Goal: Connect with others: Connect with others

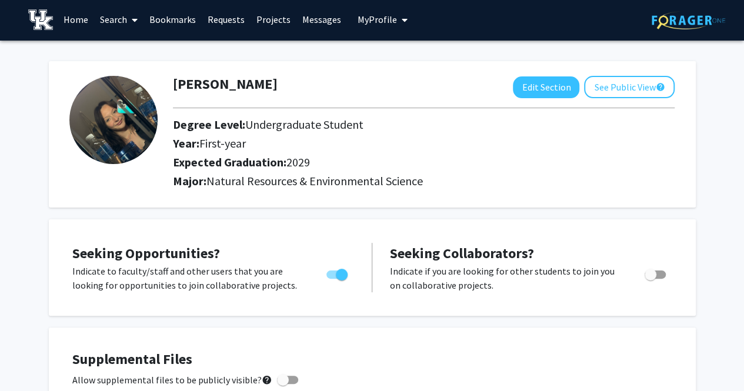
click at [363, 146] on h2 "Year: First-year" at bounding box center [391, 143] width 436 height 14
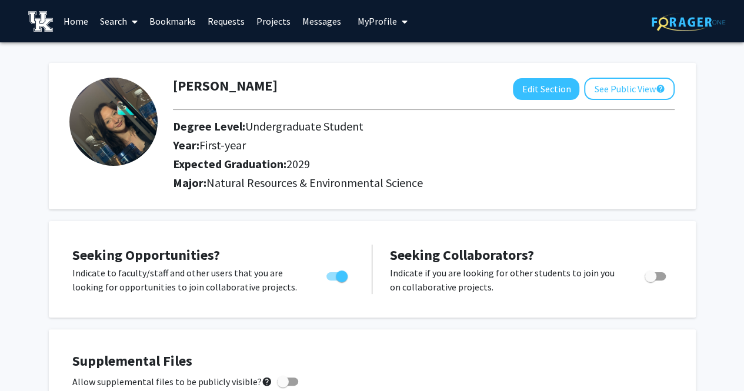
click at [115, 18] on link "Search" at bounding box center [118, 21] width 49 height 41
click at [268, 20] on link "Projects" at bounding box center [273, 21] width 46 height 41
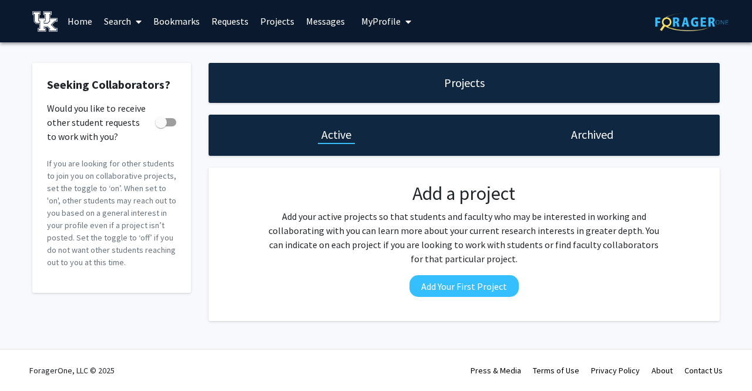
click at [79, 21] on link "Home" at bounding box center [80, 21] width 36 height 41
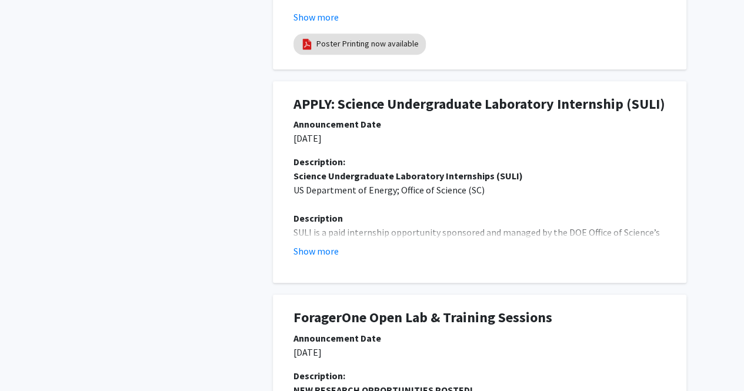
scroll to position [528, 0]
click at [326, 245] on button "Show more" at bounding box center [315, 251] width 45 height 14
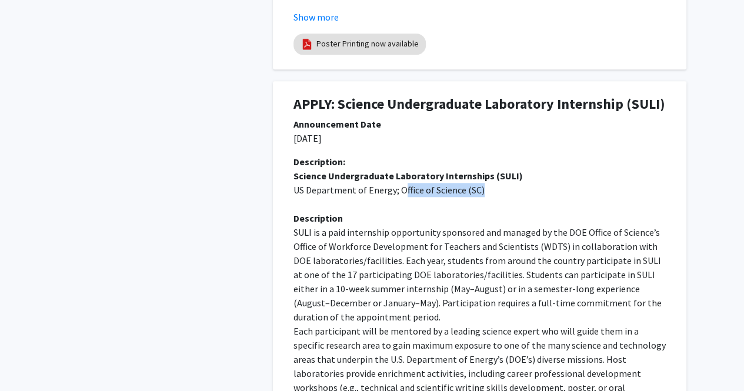
drag, startPoint x: 404, startPoint y: 188, endPoint x: 488, endPoint y: 186, distance: 83.5
click at [488, 186] on p "US Department of Energy; Office of Science (SC)" at bounding box center [479, 190] width 372 height 14
click at [323, 176] on strong "Science Undergraduate Laboratory Internships (SULI)" at bounding box center [407, 176] width 229 height 12
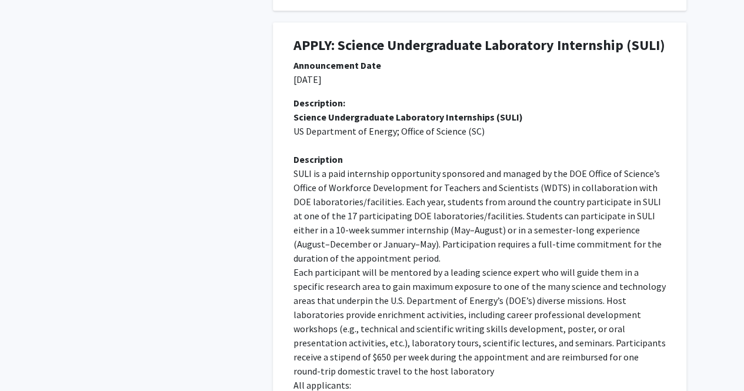
scroll to position [587, 0]
drag, startPoint x: 334, startPoint y: 172, endPoint x: 489, endPoint y: 158, distance: 155.8
click at [486, 158] on div "Science Undergraduate Laboratory Internships (SULI) US Department of Energy; Of…" at bounding box center [479, 378] width 372 height 536
click at [506, 167] on p "SULI is a paid internship opportunity sponsored and managed by the DOE Office o…" at bounding box center [479, 215] width 372 height 99
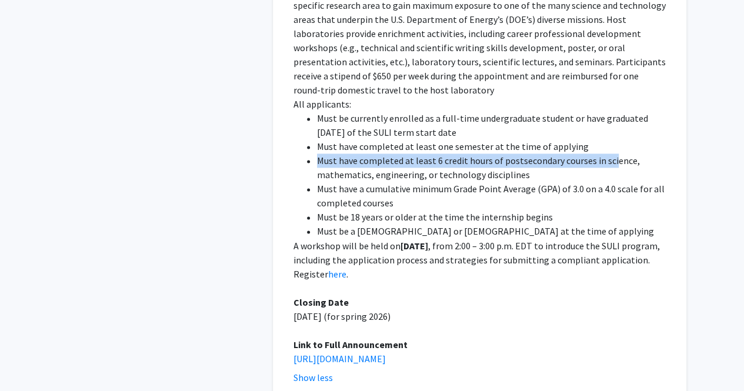
drag, startPoint x: 319, startPoint y: 159, endPoint x: 611, endPoint y: 142, distance: 293.3
click at [610, 153] on li "Must have completed at least 6 credit hours of postsecondary courses in science…" at bounding box center [491, 167] width 349 height 28
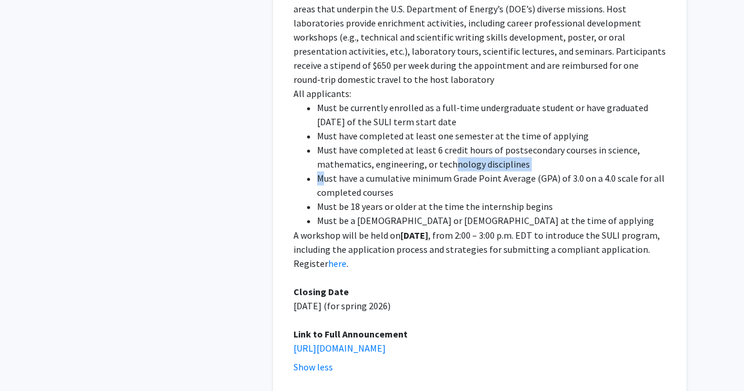
drag, startPoint x: 326, startPoint y: 159, endPoint x: 456, endPoint y: 155, distance: 129.4
click at [456, 155] on ul "Must be currently enrolled as a full-time undergraduate student or have graduat…" at bounding box center [479, 164] width 372 height 127
click at [458, 154] on li "Must have completed at least 6 credit hours of postsecondary courses in science…" at bounding box center [491, 156] width 349 height 28
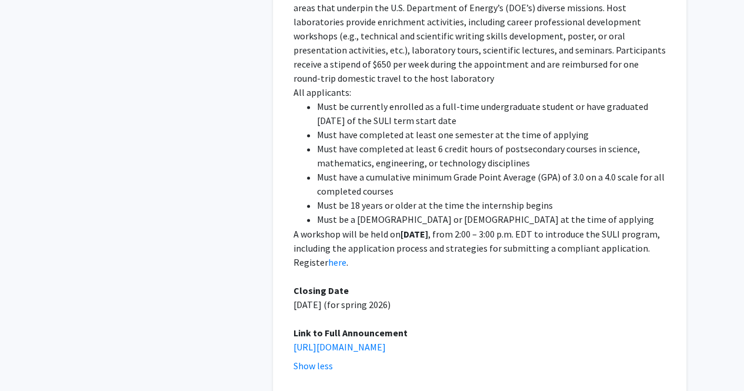
click at [363, 170] on li "Must have a cumulative minimum Grade Point Average (GPA) of 3.0 on a 4.0 scale …" at bounding box center [491, 184] width 349 height 28
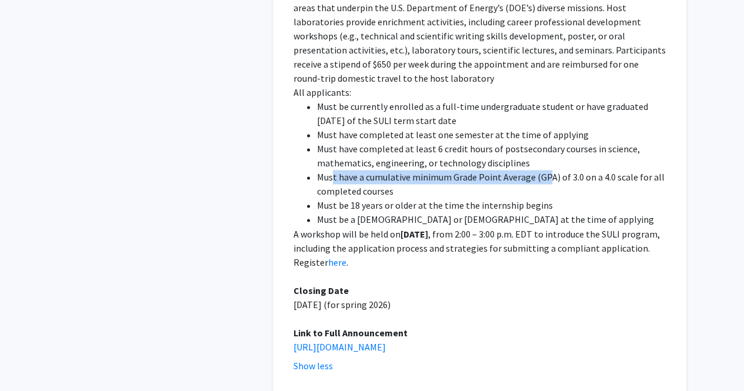
drag, startPoint x: 332, startPoint y: 162, endPoint x: 554, endPoint y: 158, distance: 221.6
click at [553, 170] on li "Must have a cumulative minimum Grade Point Average (GPA) of 3.0 on a 4.0 scale …" at bounding box center [491, 184] width 349 height 28
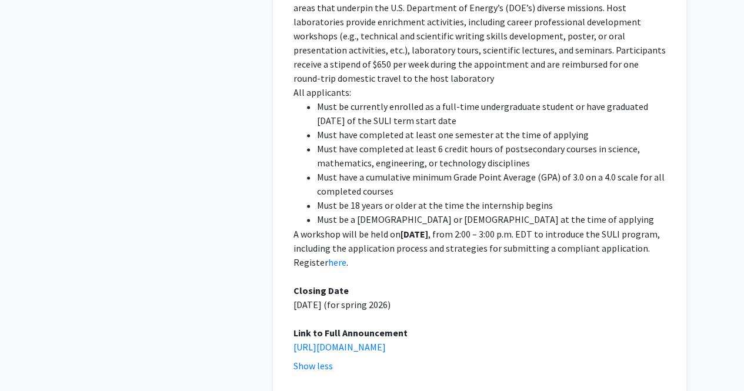
click at [654, 170] on li "Must have a cumulative minimum Grade Point Average (GPA) of 3.0 on a 4.0 scale …" at bounding box center [491, 184] width 349 height 28
drag, startPoint x: 347, startPoint y: 192, endPoint x: 470, endPoint y: 191, distance: 123.4
click at [468, 198] on li "Must be 18 years or older at the time the internship begins" at bounding box center [491, 205] width 349 height 14
drag, startPoint x: 352, startPoint y: 209, endPoint x: 517, endPoint y: 205, distance: 165.2
click at [508, 212] on li "Must be a [DEMOGRAPHIC_DATA] or [DEMOGRAPHIC_DATA] at the time of applying" at bounding box center [491, 219] width 349 height 14
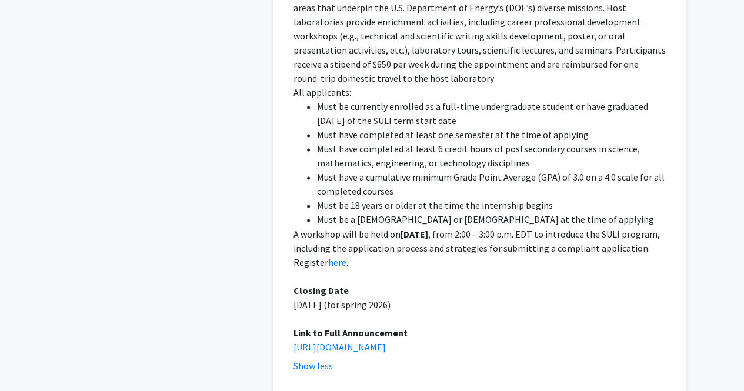
click at [547, 226] on p "A workshop will be held on [DATE] , from 2:00 – 3:00 p.m. EDT to introduce the …" at bounding box center [479, 247] width 372 height 42
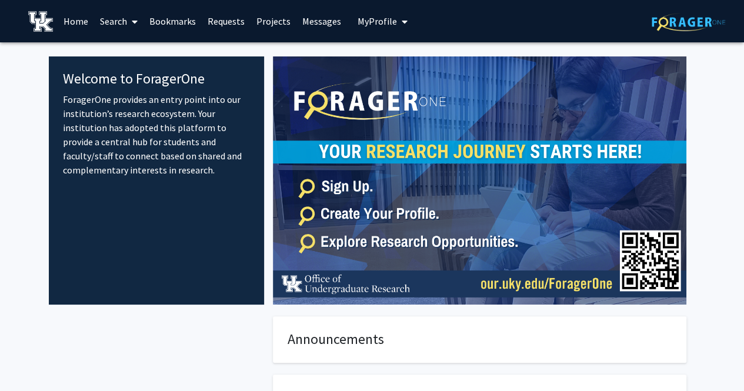
scroll to position [0, 0]
click at [132, 19] on icon at bounding box center [135, 21] width 6 height 9
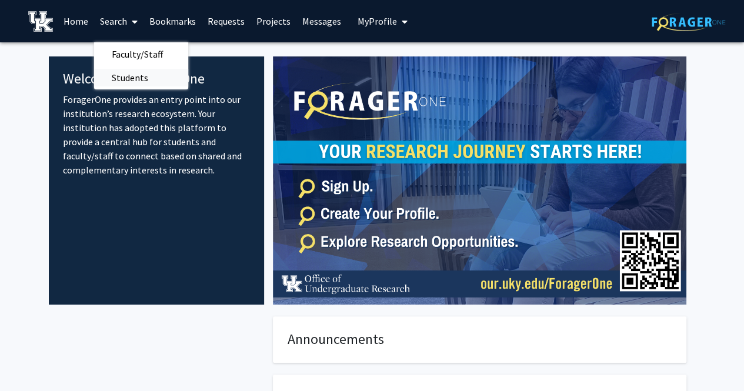
click at [138, 72] on span "Students" at bounding box center [130, 78] width 72 height 24
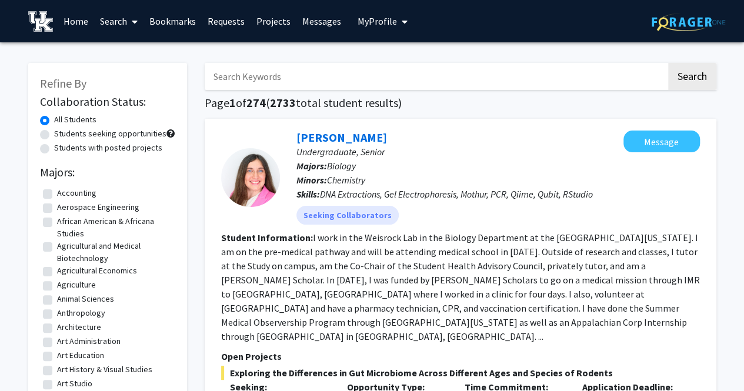
click at [126, 9] on link "Search" at bounding box center [118, 21] width 49 height 41
click at [135, 47] on span "Faculty/Staff" at bounding box center [137, 54] width 86 height 24
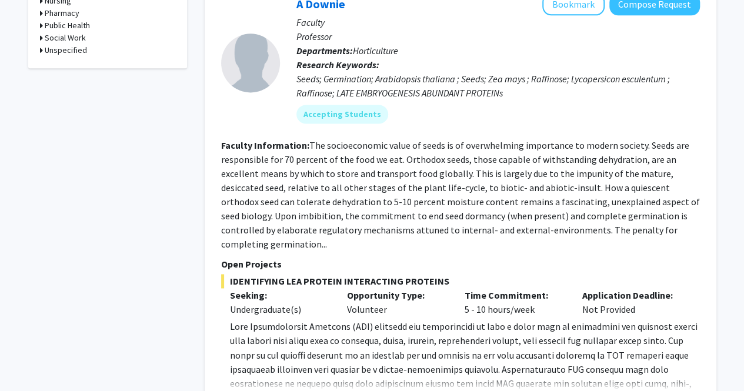
scroll to position [764, 0]
drag, startPoint x: 350, startPoint y: 77, endPoint x: 469, endPoint y: 77, distance: 119.3
click at [453, 77] on div "Seeds; Germination; Arabidopsis thaliana ; Seeds; Zea mays ; Raffinose; Lycoper…" at bounding box center [497, 85] width 403 height 28
click at [477, 78] on div "Seeds; Germination; Arabidopsis thaliana ; Seeds; Zea mays ; Raffinose; Lycoper…" at bounding box center [497, 85] width 403 height 28
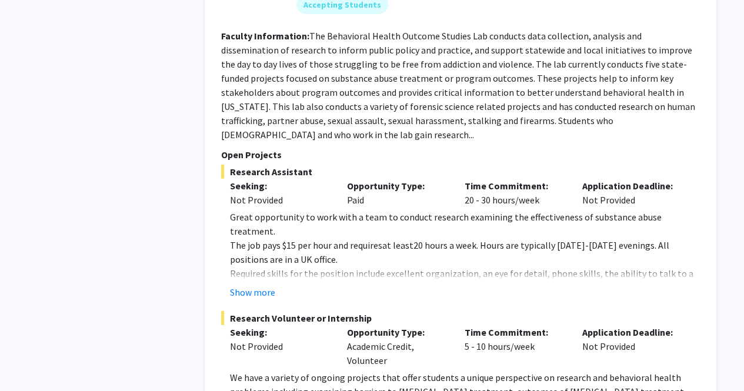
scroll to position [1469, 0]
drag, startPoint x: 229, startPoint y: 175, endPoint x: 292, endPoint y: 176, distance: 62.9
click at [296, 212] on span "Great opportunity to work with a team to conduct research examining the effecti…" at bounding box center [445, 225] width 431 height 26
drag, startPoint x: 240, startPoint y: 186, endPoint x: 292, endPoint y: 188, distance: 51.7
click at [272, 240] on span "The job pays $15 per hour and requires" at bounding box center [306, 246] width 152 height 12
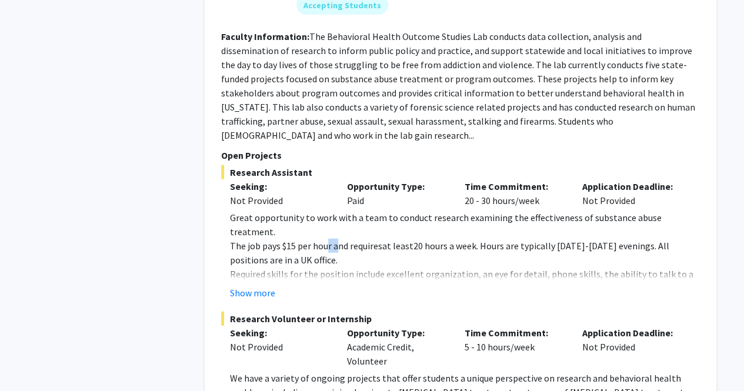
drag, startPoint x: 330, startPoint y: 185, endPoint x: 376, endPoint y: 184, distance: 45.3
click at [339, 240] on span "The job pays $15 per hour and requires" at bounding box center [306, 246] width 152 height 12
drag, startPoint x: 376, startPoint y: 184, endPoint x: 411, endPoint y: 183, distance: 35.9
click at [396, 239] on p "The job pays $15 per hour and requires at least 20 hours a week. Hours are typi…" at bounding box center [465, 253] width 470 height 28
click at [433, 240] on span "20 hours a week. Hours are typically [DATE]-[DATE] evenings. All positions are …" at bounding box center [449, 253] width 439 height 26
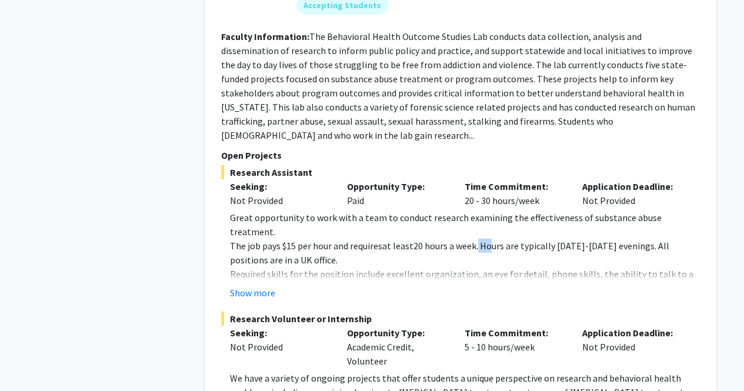
drag, startPoint x: 489, startPoint y: 185, endPoint x: 541, endPoint y: 186, distance: 52.3
click at [498, 240] on span "20 hours a week. Hours are typically [DATE]-[DATE] evenings. All positions are …" at bounding box center [449, 253] width 439 height 26
drag, startPoint x: 642, startPoint y: 193, endPoint x: 704, endPoint y: 191, distance: 61.8
click at [644, 240] on span "20 hours a week. Hours are typically [DATE]-[DATE] evenings. All positions are …" at bounding box center [449, 253] width 439 height 26
click at [597, 239] on p "The job pays $15 per hour and requires at least 20 hours a week. Hours are typi…" at bounding box center [465, 253] width 470 height 28
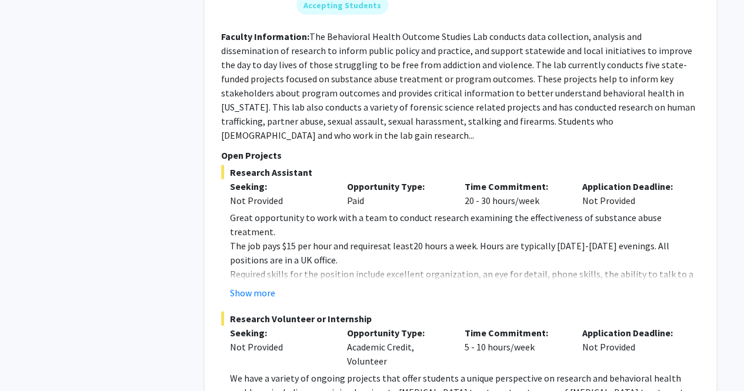
click at [258, 286] on button "Show more" at bounding box center [252, 293] width 45 height 14
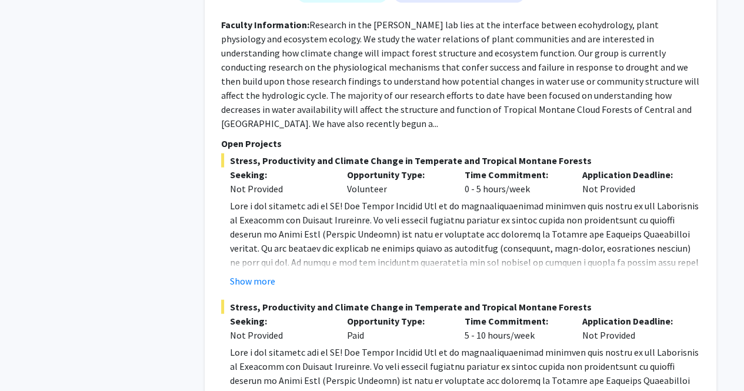
scroll to position [5759, 0]
click at [250, 327] on div "Not Provided" at bounding box center [280, 334] width 100 height 14
drag, startPoint x: 250, startPoint y: 192, endPoint x: 267, endPoint y: 193, distance: 17.1
click at [250, 327] on div "Not Provided" at bounding box center [280, 334] width 100 height 14
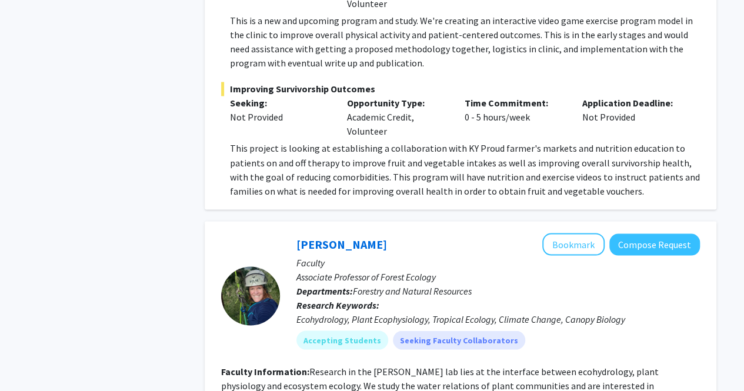
click at [377, 297] on p "Research Keywords: Ecohydrology, Plant Ecophysiology, Tropical Ecology, Climate…" at bounding box center [497, 311] width 403 height 28
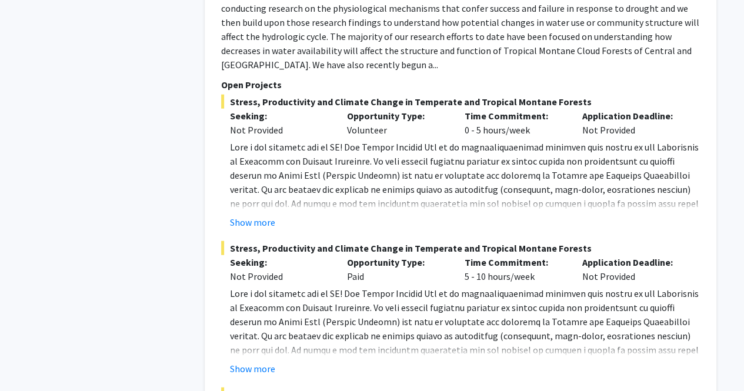
scroll to position [5818, 0]
click at [266, 361] on button "Show more" at bounding box center [252, 368] width 45 height 14
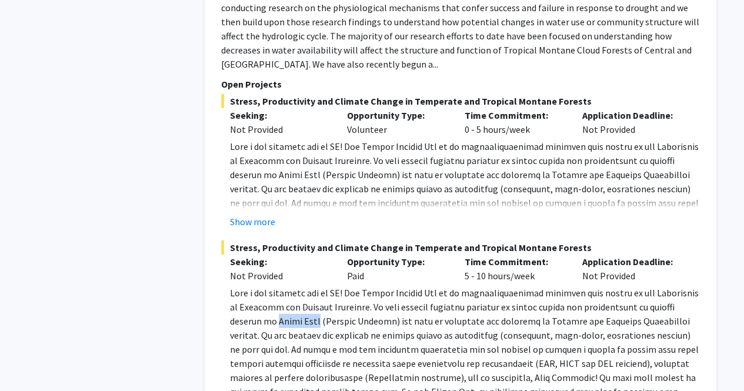
drag, startPoint x: 248, startPoint y: 178, endPoint x: 442, endPoint y: 185, distance: 194.1
click at [442, 286] on p at bounding box center [465, 356] width 470 height 141
click at [464, 286] on p at bounding box center [465, 356] width 470 height 141
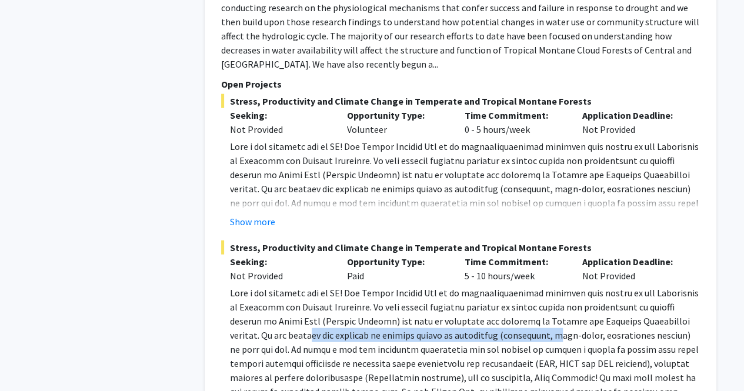
drag, startPoint x: 248, startPoint y: 189, endPoint x: 496, endPoint y: 192, distance: 248.1
click at [493, 286] on p at bounding box center [465, 356] width 470 height 141
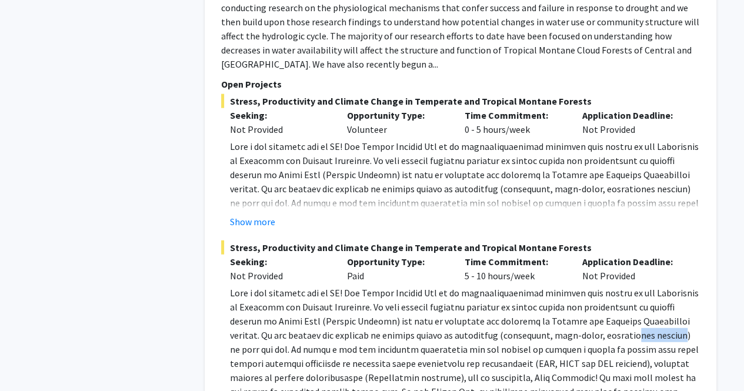
drag, startPoint x: 587, startPoint y: 196, endPoint x: 622, endPoint y: 198, distance: 35.3
click at [612, 286] on p at bounding box center [465, 356] width 470 height 141
click at [478, 286] on p at bounding box center [465, 356] width 470 height 141
drag, startPoint x: 380, startPoint y: 235, endPoint x: 470, endPoint y: 236, distance: 89.9
click at [456, 286] on p at bounding box center [465, 356] width 470 height 141
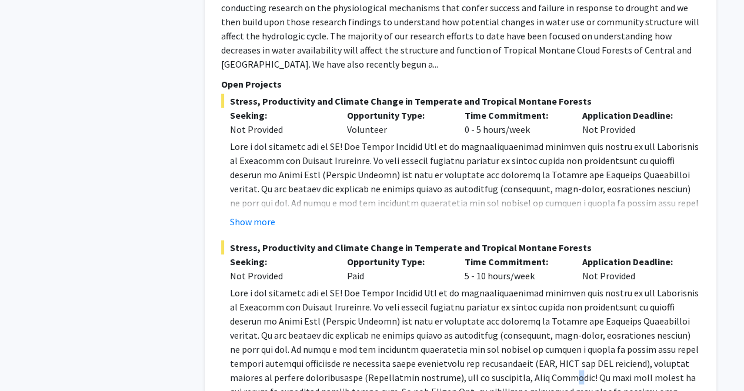
click at [487, 286] on p at bounding box center [465, 356] width 470 height 141
drag, startPoint x: 542, startPoint y: 235, endPoint x: 567, endPoint y: 235, distance: 24.7
click at [554, 286] on p at bounding box center [465, 356] width 470 height 141
drag, startPoint x: 618, startPoint y: 236, endPoint x: 657, endPoint y: 237, distance: 38.2
click at [640, 286] on p at bounding box center [465, 356] width 470 height 141
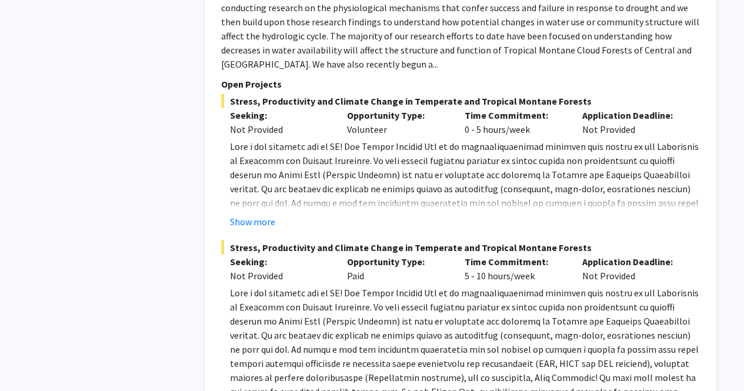
click at [671, 286] on p at bounding box center [465, 356] width 470 height 141
drag, startPoint x: 446, startPoint y: 249, endPoint x: 565, endPoint y: 257, distance: 119.6
click at [522, 286] on p at bounding box center [465, 356] width 470 height 141
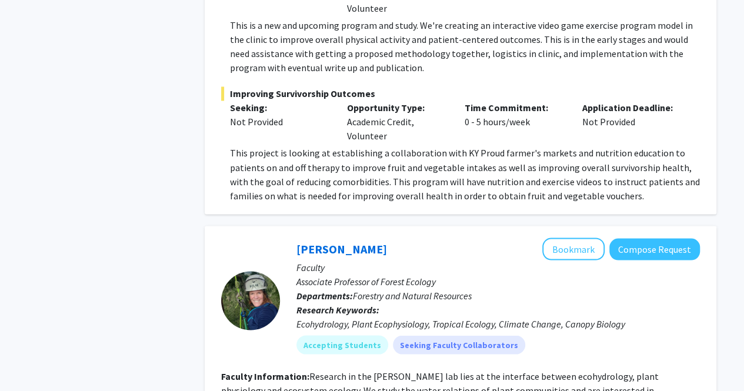
scroll to position [5407, 0]
click at [562, 238] on button "Bookmark" at bounding box center [573, 249] width 62 height 22
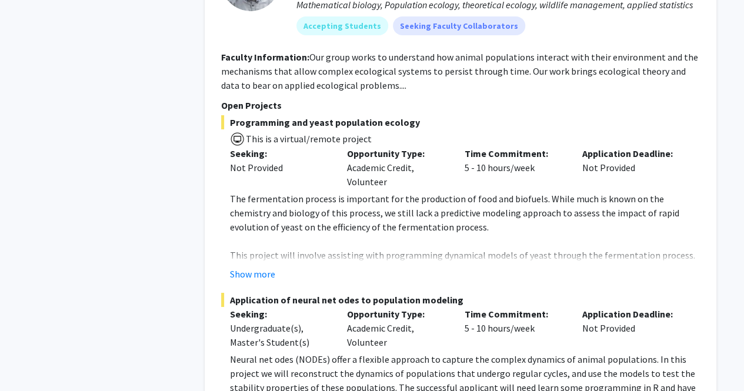
scroll to position [6529, 0]
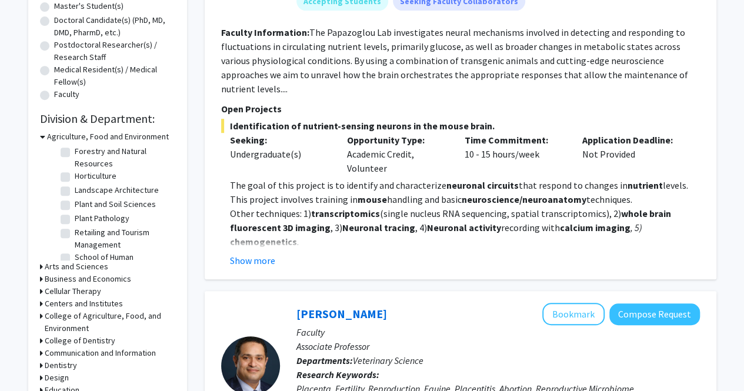
scroll to position [159, 0]
click at [91, 225] on label "Plant Pathology" at bounding box center [102, 219] width 55 height 12
click at [82, 220] on input "Plant Pathology" at bounding box center [79, 217] width 8 height 8
checkbox input "true"
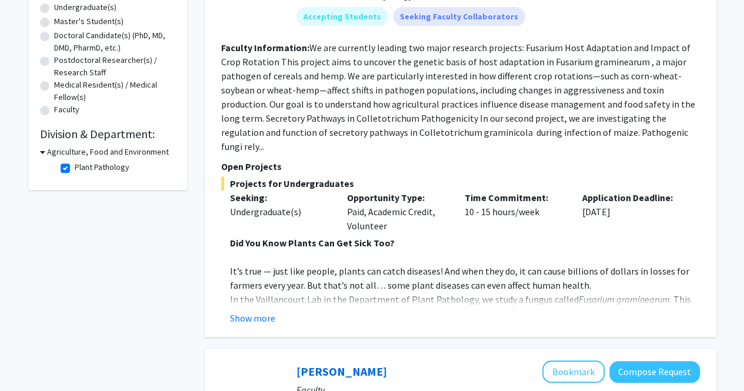
click at [95, 152] on h3 "Agriculture, Food and Environment" at bounding box center [108, 152] width 122 height 12
click at [95, 154] on h3 "Agriculture, Food and Environment" at bounding box center [106, 152] width 122 height 12
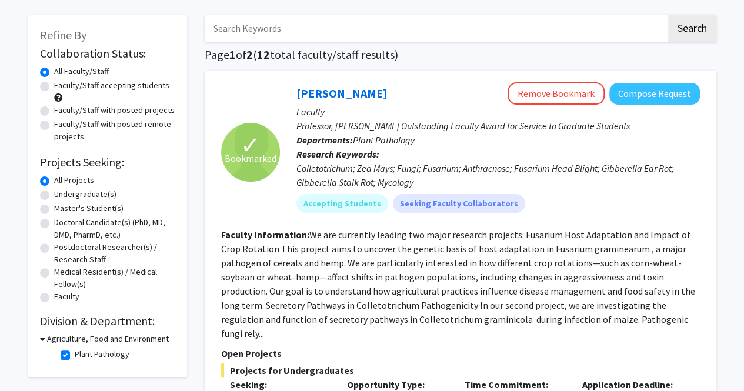
scroll to position [0, 0]
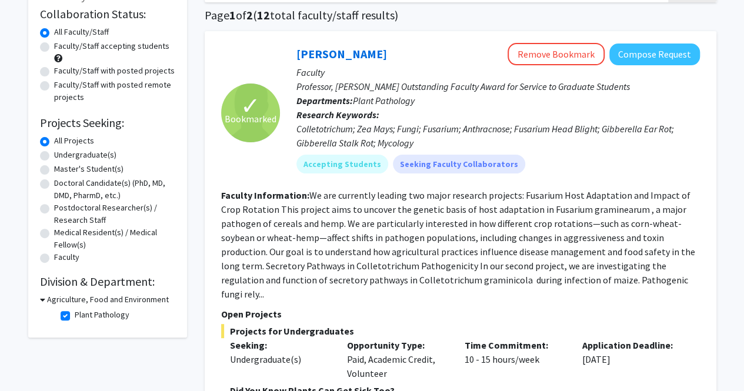
click at [117, 298] on h3 "Agriculture, Food and Environment" at bounding box center [108, 299] width 122 height 12
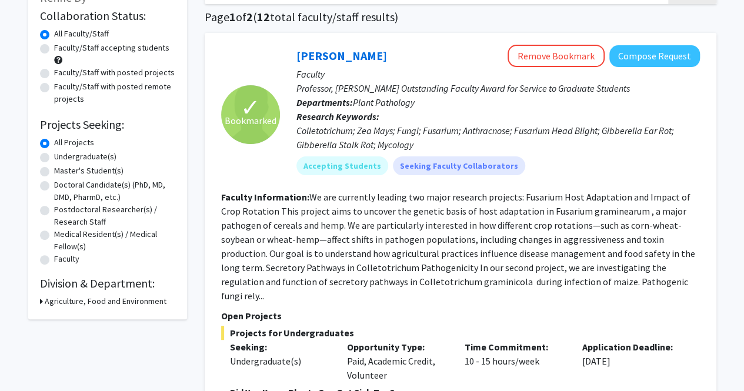
click at [119, 301] on h3 "Agriculture, Food and Environment" at bounding box center [106, 301] width 122 height 12
click at [113, 319] on label "Plant Pathology" at bounding box center [102, 316] width 55 height 12
click at [82, 318] on input "Plant Pathology" at bounding box center [79, 314] width 8 height 8
checkbox input "false"
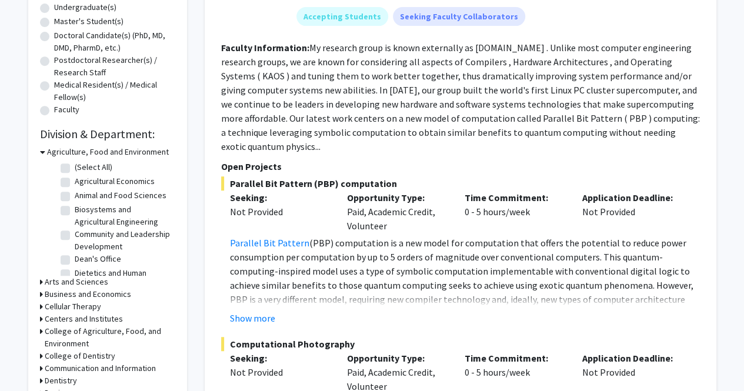
scroll to position [235, 0]
click at [92, 171] on label "(Select All)" at bounding box center [94, 167] width 38 height 12
click at [82, 169] on input "(Select All)" at bounding box center [79, 165] width 8 height 8
checkbox input "true"
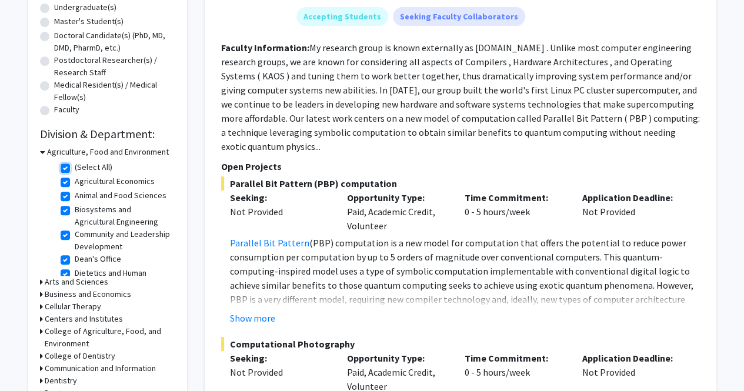
checkbox input "true"
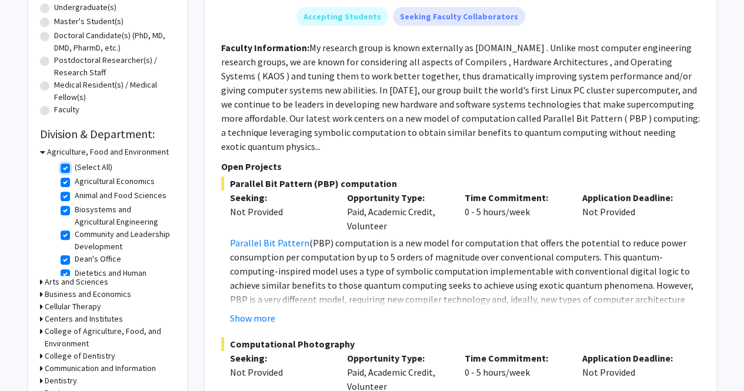
checkbox input "true"
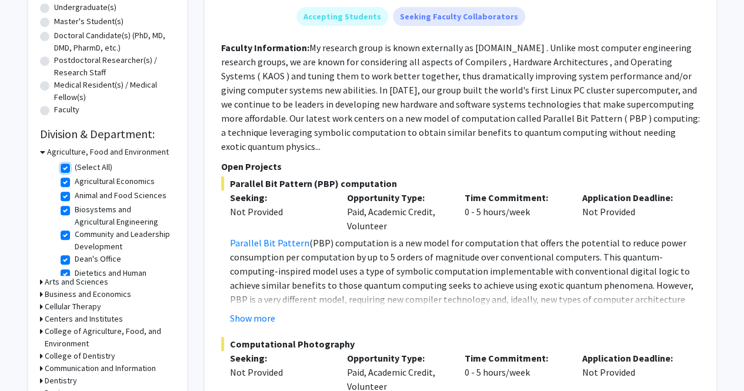
checkbox input "true"
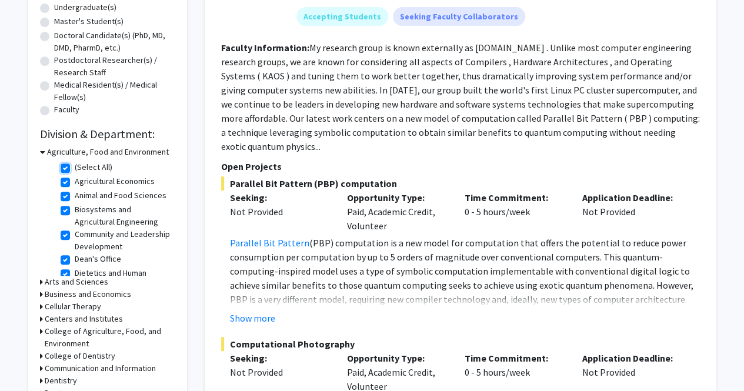
checkbox input "true"
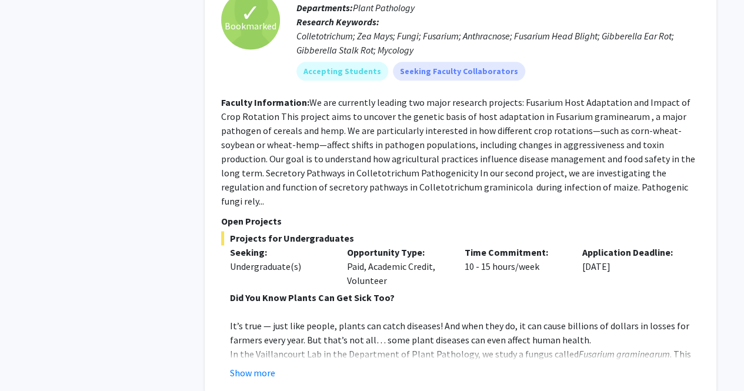
scroll to position [645, 0]
click at [265, 366] on button "Show more" at bounding box center [252, 373] width 45 height 14
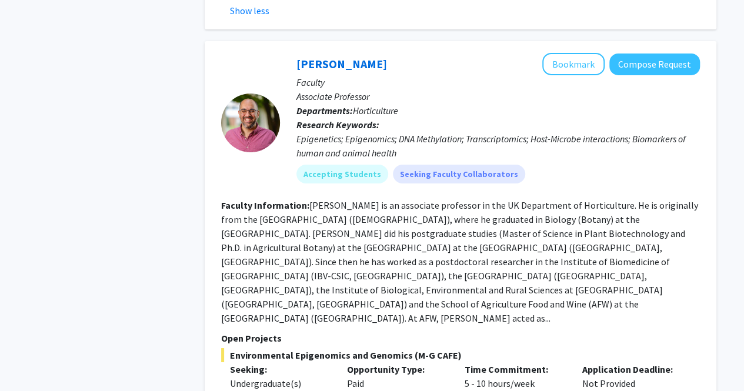
scroll to position [1939, 0]
drag, startPoint x: 330, startPoint y: 322, endPoint x: 538, endPoint y: 323, distance: 208.7
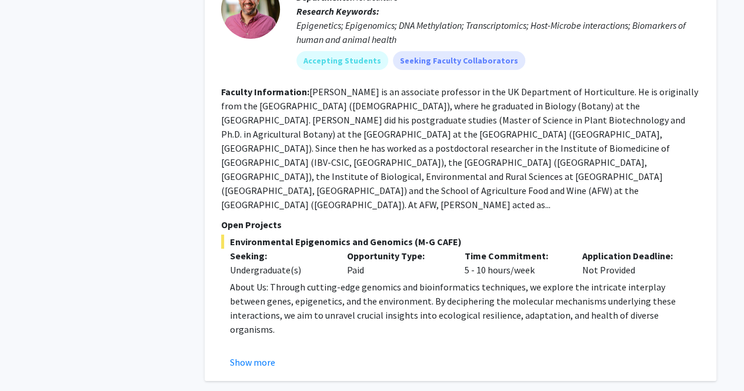
click at [248, 355] on button "Show more" at bounding box center [252, 362] width 45 height 14
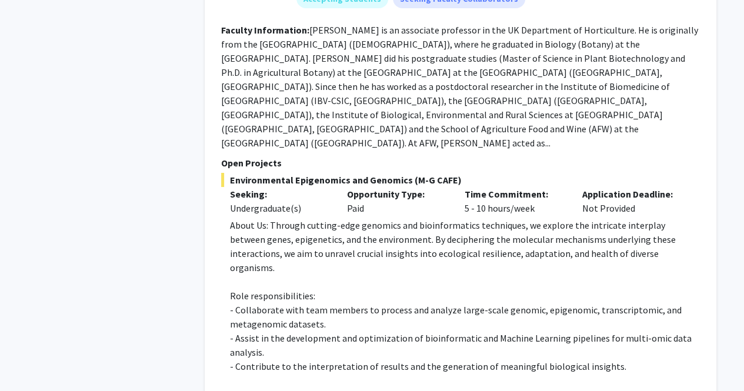
scroll to position [2114, 0]
drag, startPoint x: 470, startPoint y: 320, endPoint x: 408, endPoint y: 337, distance: 63.9
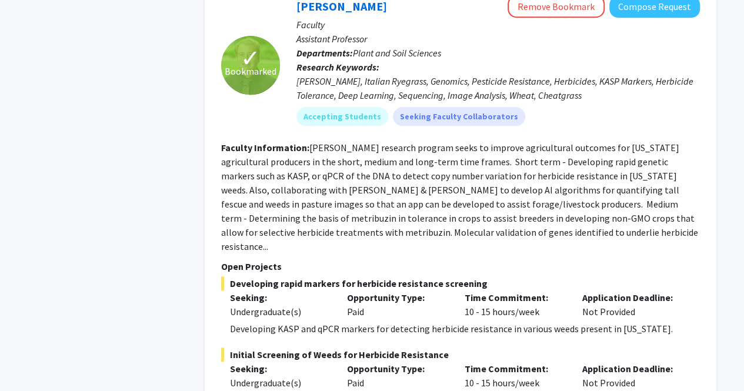
scroll to position [2702, 0]
drag, startPoint x: 263, startPoint y: 306, endPoint x: 347, endPoint y: 306, distance: 84.1
click at [354, 276] on fg-project-list "Developing rapid markers for herbicide resistance screening Seeking: Undergradu…" at bounding box center [460, 398] width 478 height 244
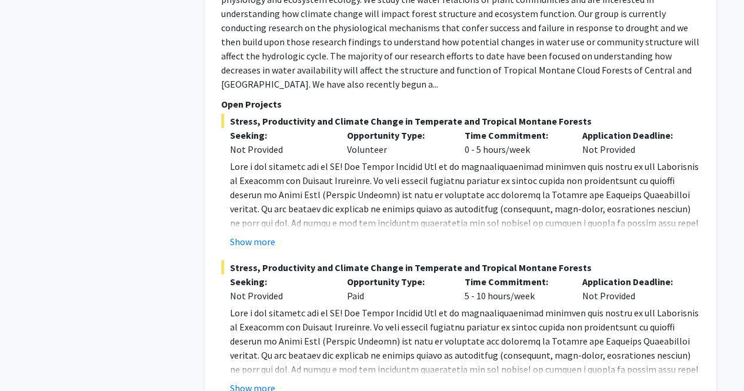
scroll to position [3409, 0]
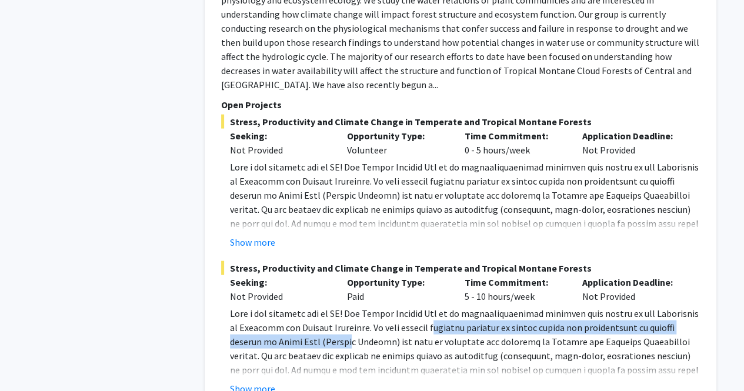
drag, startPoint x: 317, startPoint y: 236, endPoint x: 514, endPoint y: 231, distance: 197.0
click at [450, 306] on p at bounding box center [465, 376] width 470 height 141
click at [607, 306] on p at bounding box center [465, 376] width 470 height 141
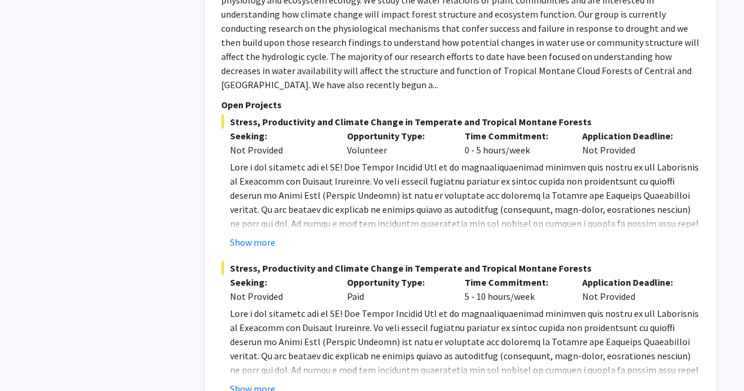
click at [422, 306] on p at bounding box center [465, 376] width 470 height 141
click at [261, 381] on button "Show more" at bounding box center [252, 388] width 45 height 14
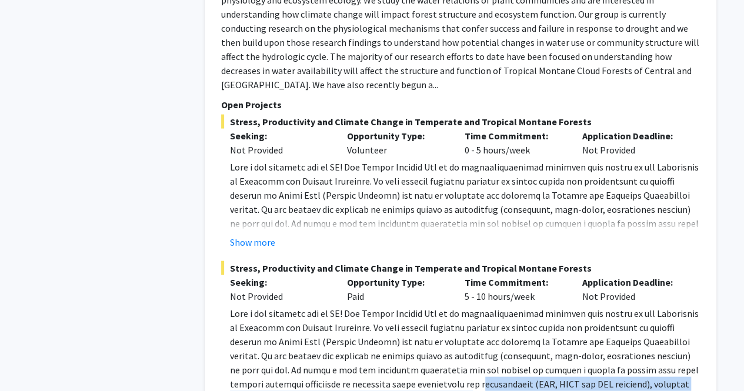
drag, startPoint x: 393, startPoint y: 294, endPoint x: 488, endPoint y: 284, distance: 95.8
click at [432, 306] on p at bounding box center [465, 376] width 470 height 141
click at [488, 306] on p at bounding box center [465, 376] width 470 height 141
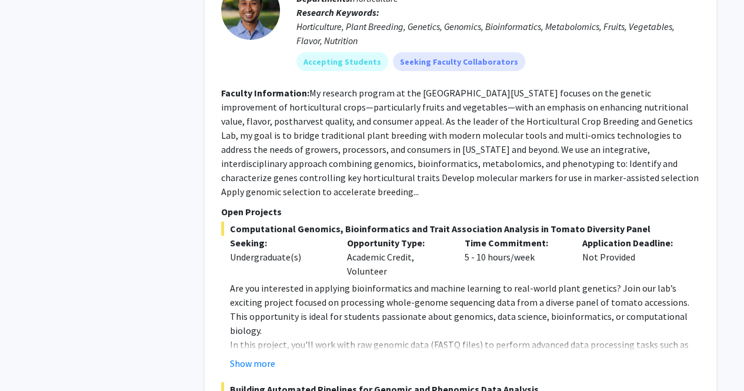
scroll to position [4114, 0]
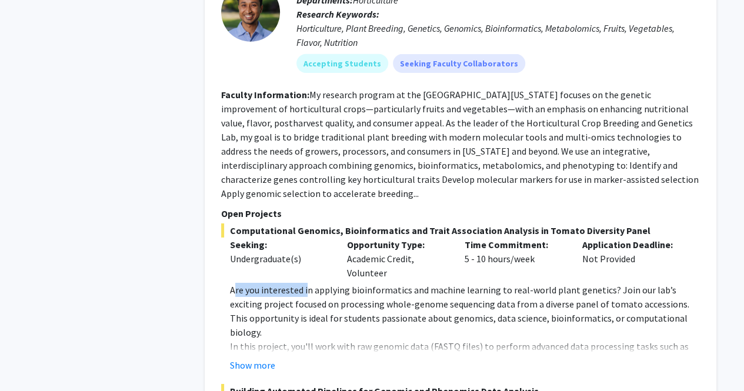
drag, startPoint x: 233, startPoint y: 166, endPoint x: 329, endPoint y: 159, distance: 96.1
click at [326, 283] on p "Are you interested in applying bioinformatics and machine learning to real-worl…" at bounding box center [465, 311] width 470 height 56
click at [467, 283] on p "Are you interested in applying bioinformatics and machine learning to real-worl…" at bounding box center [465, 311] width 470 height 56
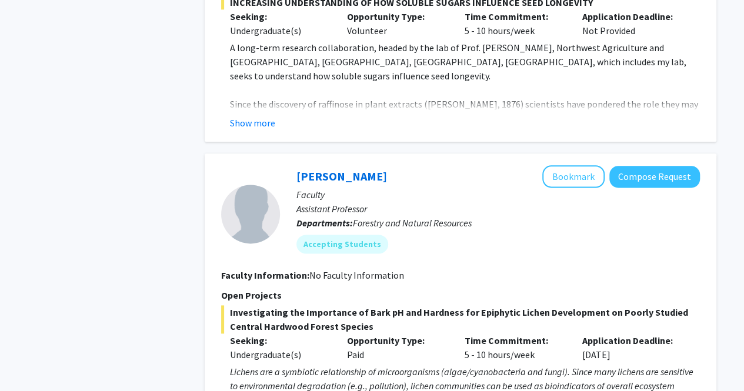
scroll to position [5114, 0]
click at [567, 165] on button "Bookmark" at bounding box center [573, 176] width 62 height 22
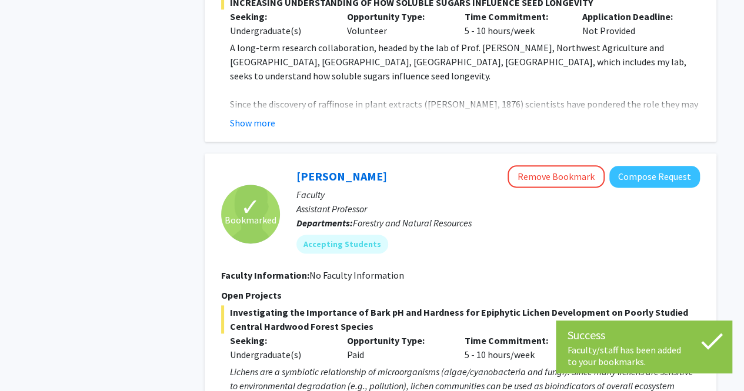
drag, startPoint x: 232, startPoint y: 232, endPoint x: 624, endPoint y: 219, distance: 392.3
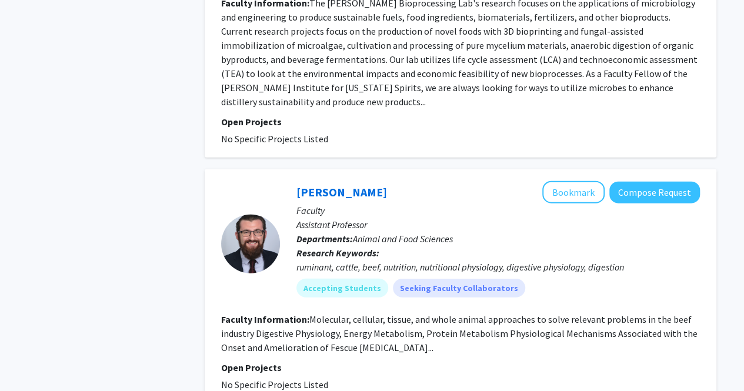
scroll to position [5796, 0]
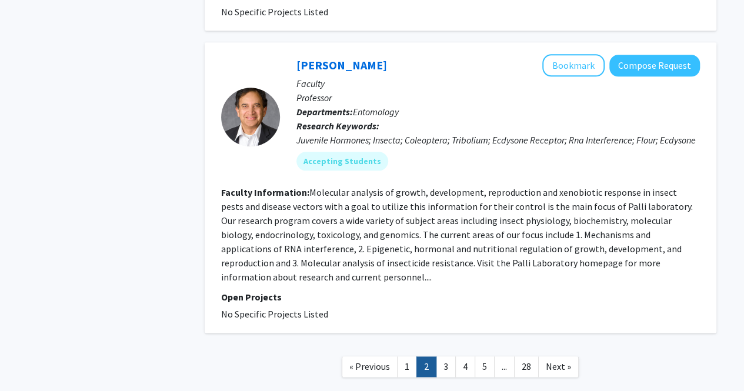
scroll to position [2896, 0]
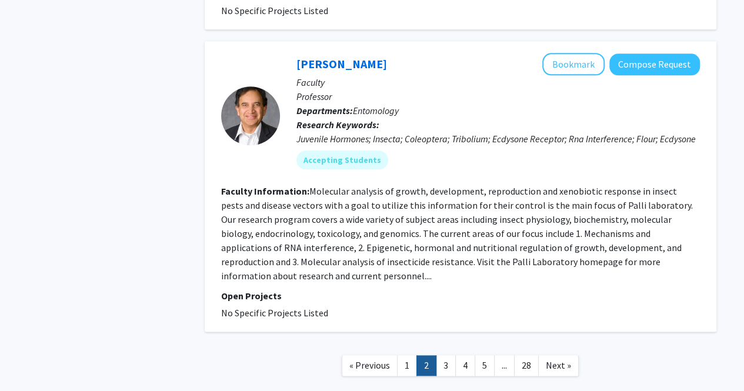
click at [409, 355] on link "1" at bounding box center [407, 365] width 20 height 21
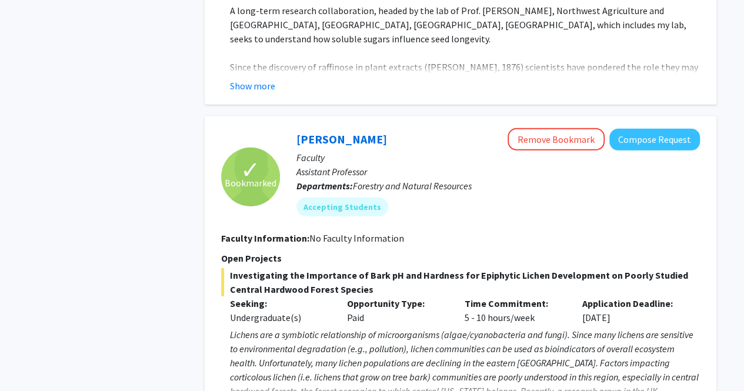
scroll to position [3909, 0]
click at [680, 129] on button "Compose Request" at bounding box center [654, 140] width 91 height 22
